Goal: Use online tool/utility: Utilize a website feature to perform a specific function

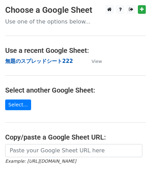
click at [49, 60] on strong "無題のスプレッドシート222" at bounding box center [39, 61] width 68 height 6
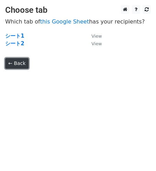
click at [13, 62] on link "← Back" at bounding box center [16, 63] width 23 height 11
